Goal: Task Accomplishment & Management: Use online tool/utility

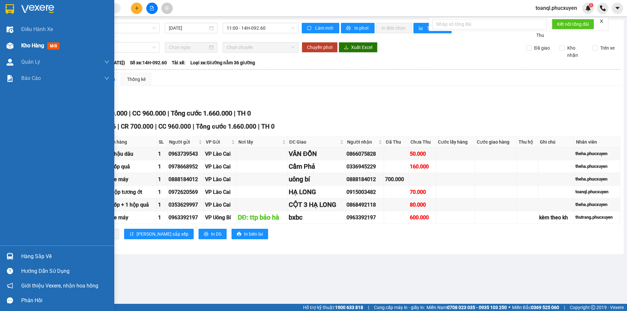
click at [13, 46] on img at bounding box center [10, 45] width 7 height 7
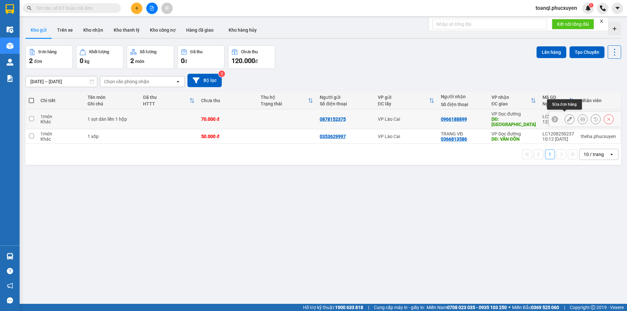
click at [567, 117] on icon at bounding box center [569, 119] width 5 height 5
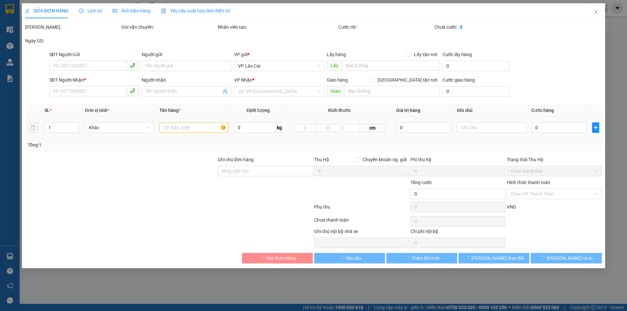
type input "0878152375"
type input "0966188899"
type input "[GEOGRAPHIC_DATA]"
type input "70.000"
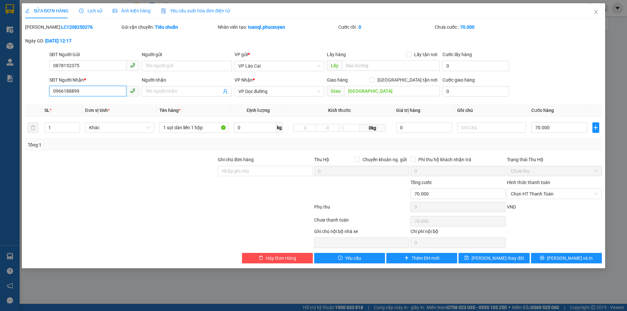
drag, startPoint x: 87, startPoint y: 92, endPoint x: 14, endPoint y: 95, distance: 73.2
click at [14, 95] on div "SỬA ĐƠN HÀNG Lịch sử Ảnh kiện hàng Yêu cầu xuất hóa đơn điện tử Total Paid Fee …" at bounding box center [313, 155] width 627 height 311
type input "0968035555"
click at [570, 258] on span "[PERSON_NAME] và In" at bounding box center [570, 258] width 46 height 7
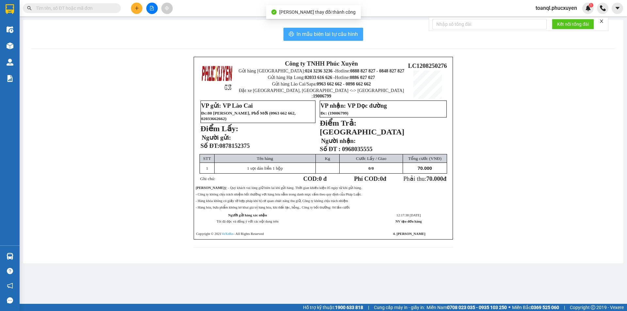
click at [324, 35] on span "In mẫu biên lai tự cấu hình" at bounding box center [326, 34] width 61 height 8
